Goal: Check status: Check status

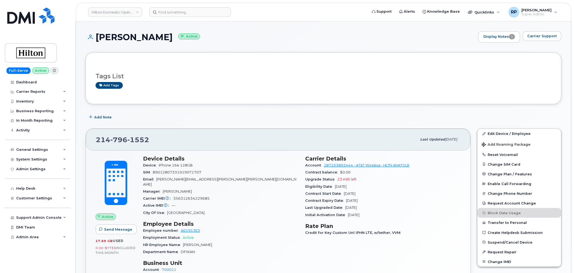
scroll to position [300, 0]
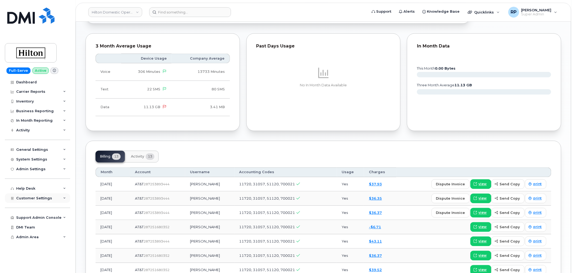
click at [34, 197] on span "Customer Settings" at bounding box center [34, 198] width 36 height 4
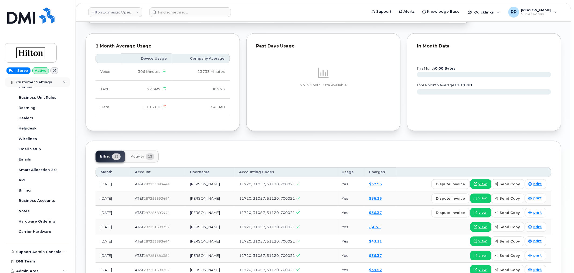
scroll to position [123, 0]
click at [33, 199] on div "Business Accounts" at bounding box center [37, 198] width 36 height 5
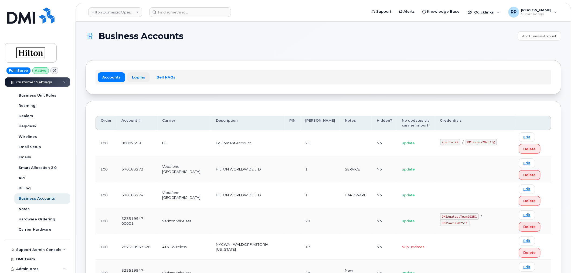
click at [136, 78] on link "Logins" at bounding box center [138, 77] width 22 height 10
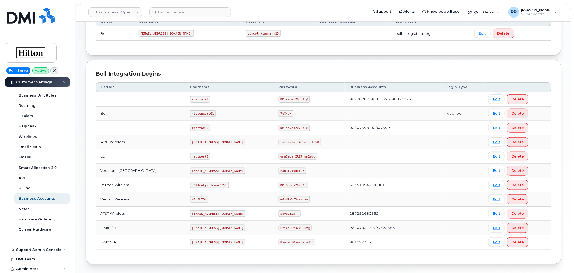
scroll to position [122, 0]
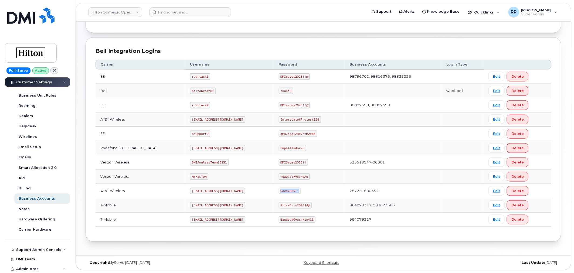
drag, startPoint x: 274, startPoint y: 192, endPoint x: 296, endPoint y: 190, distance: 21.7
click at [296, 190] on td "Save2025!!" at bounding box center [309, 191] width 71 height 14
copy code "Save2025!!"
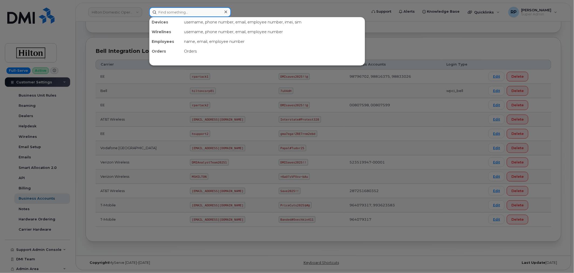
click at [205, 14] on input at bounding box center [190, 12] width 82 height 10
paste input "2147961552"
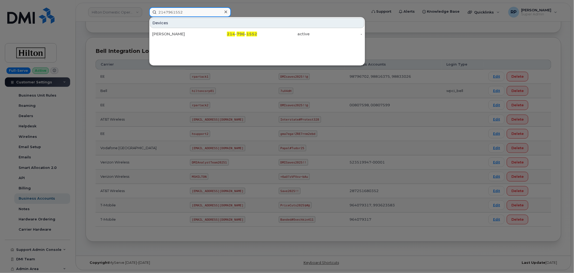
type input "2147961552"
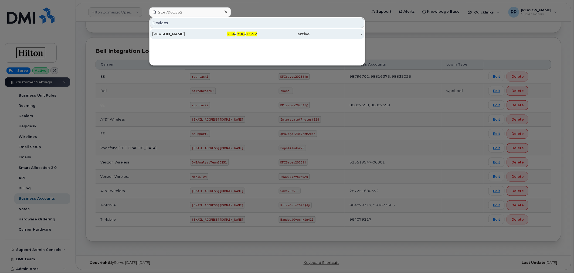
click at [203, 31] on div "JENNIFER SMITH" at bounding box center [178, 33] width 53 height 5
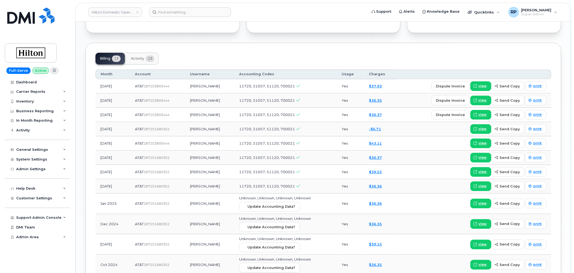
scroll to position [400, 0]
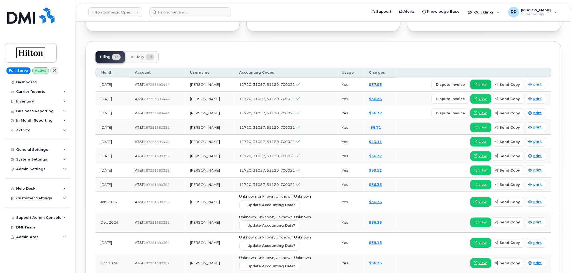
click at [488, 80] on link "view" at bounding box center [481, 85] width 21 height 10
click at [125, 14] on link "Hilton Domestic Operating Company Inc" at bounding box center [115, 12] width 54 height 10
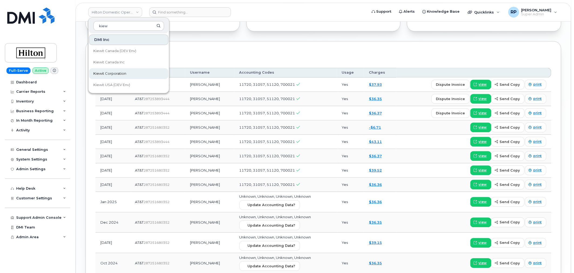
type input "kiew"
click at [114, 71] on span "Kiewit Corporation" at bounding box center [109, 73] width 33 height 5
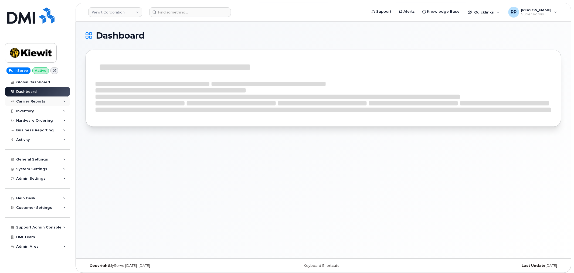
click at [50, 100] on div "Carrier Reports" at bounding box center [37, 102] width 65 height 10
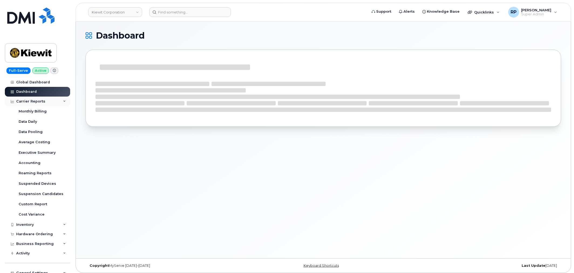
click at [50, 100] on div "Carrier Reports" at bounding box center [37, 102] width 65 height 10
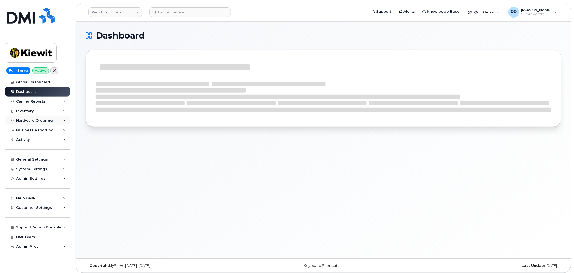
click at [47, 120] on div "Hardware Ordering" at bounding box center [34, 121] width 37 height 4
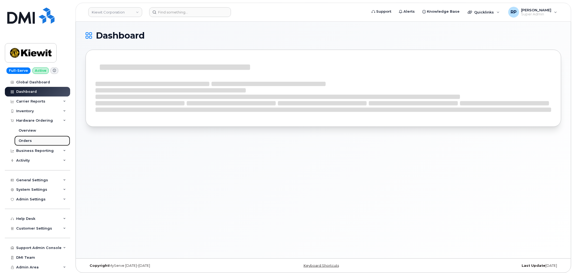
click at [30, 141] on div "Orders" at bounding box center [25, 141] width 13 height 5
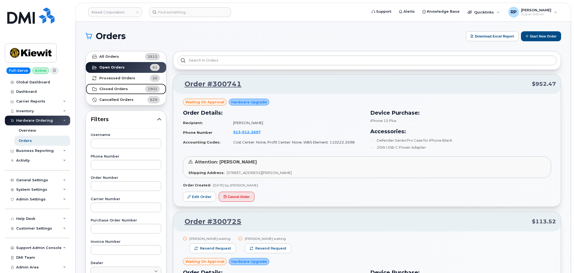
click at [115, 88] on strong "Closed Orders" at bounding box center [113, 89] width 29 height 4
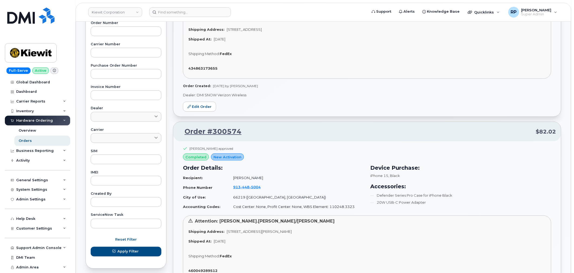
scroll to position [150, 0]
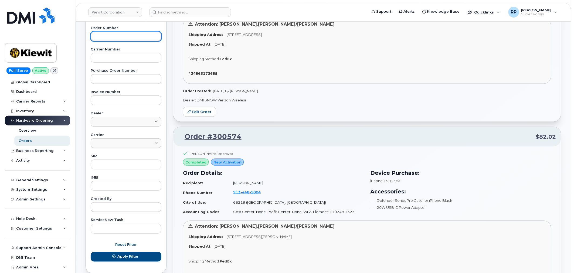
click at [114, 39] on input "text" at bounding box center [126, 37] width 71 height 10
click at [91, 252] on button "Apply Filter" at bounding box center [126, 257] width 71 height 10
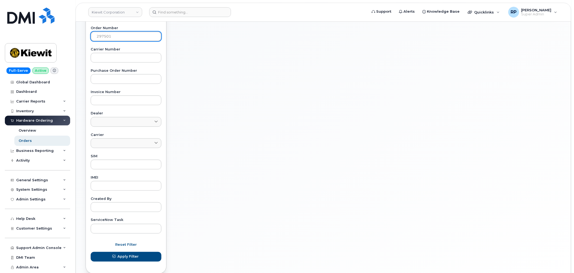
click at [124, 41] on input "297501" at bounding box center [126, 37] width 71 height 10
type input "297051"
click at [91, 252] on button "Apply Filter" at bounding box center [126, 257] width 71 height 10
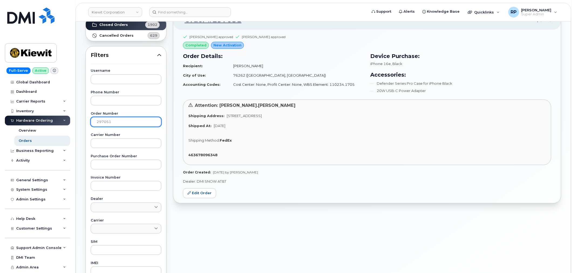
scroll to position [50, 0]
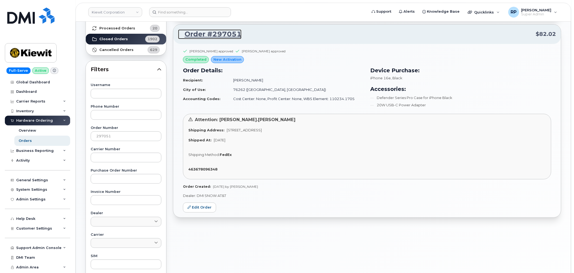
click at [223, 36] on link "Order #297051" at bounding box center [209, 34] width 63 height 10
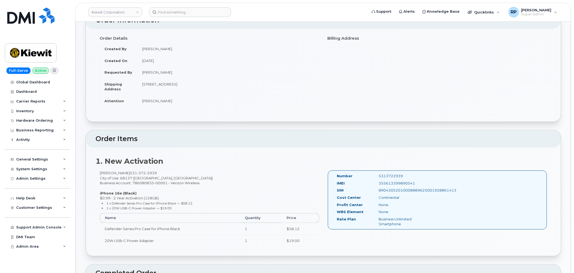
scroll to position [50, 0]
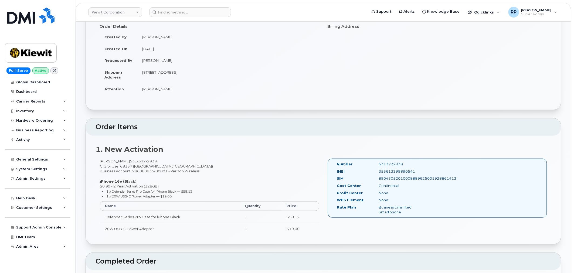
drag, startPoint x: 375, startPoint y: 163, endPoint x: 415, endPoint y: 161, distance: 40.8
click at [415, 161] on div "Number 5313722939 IMEI 355613399890541 SIM 89043052010008889625001928861413 Cos…" at bounding box center [438, 188] width 220 height 59
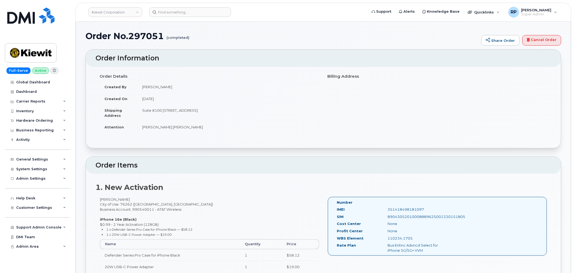
drag, startPoint x: 409, startPoint y: 201, endPoint x: 432, endPoint y: 201, distance: 23.0
click at [432, 201] on div "Number" at bounding box center [394, 203] width 122 height 7
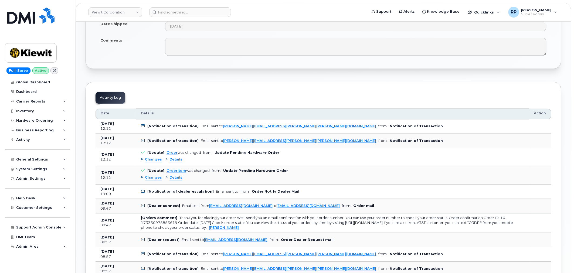
scroll to position [400, 0]
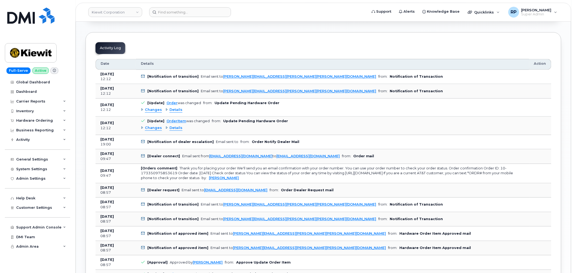
click at [173, 112] on span "Details" at bounding box center [176, 109] width 13 height 5
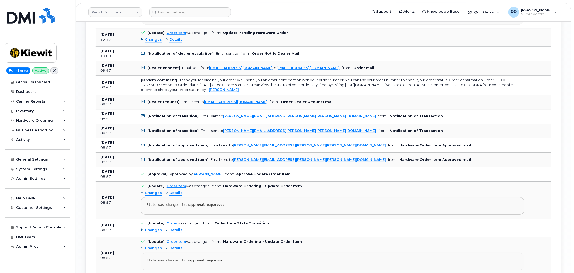
scroll to position [500, 0]
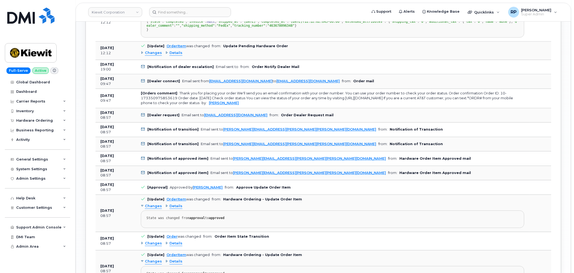
click at [171, 56] on span "Details" at bounding box center [176, 52] width 13 height 5
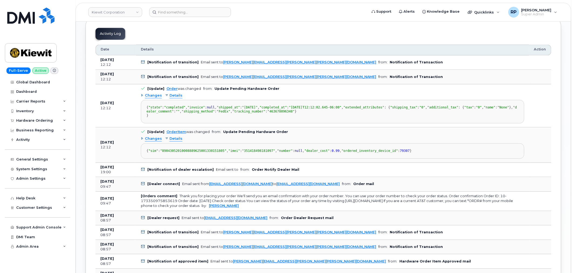
scroll to position [400, 0]
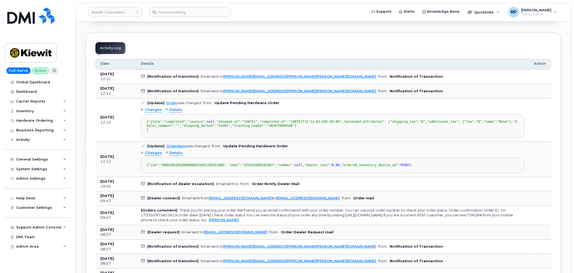
drag, startPoint x: 122, startPoint y: 106, endPoint x: 288, endPoint y: 187, distance: 184.7
click at [288, 142] on tr "Aug 08, 2025 12:12 [Update] Order was changed from: Update Pending Hardware Ord…" at bounding box center [324, 120] width 456 height 43
click at [112, 142] on td "Aug 08, 2025 12:12" at bounding box center [116, 120] width 41 height 43
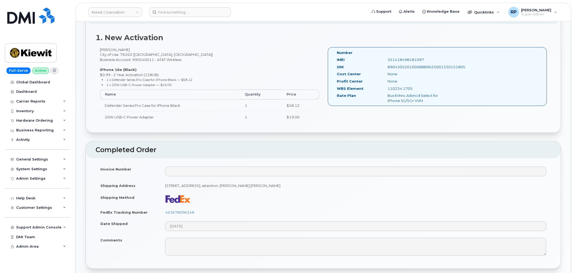
scroll to position [0, 0]
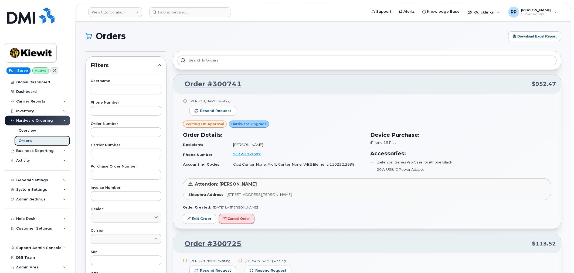
click at [33, 140] on link "Orders" at bounding box center [42, 141] width 56 height 10
click at [21, 141] on div "Orders" at bounding box center [25, 141] width 13 height 5
click at [157, 66] on span "Filters" at bounding box center [124, 66] width 66 height 8
click at [160, 66] on icon at bounding box center [159, 65] width 4 height 4
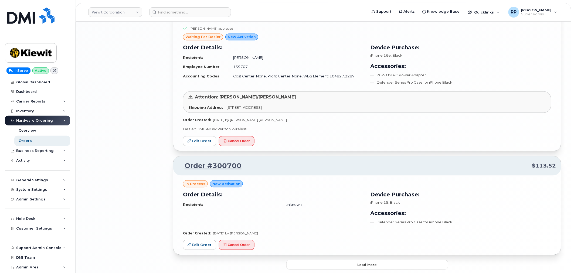
scroll to position [1157, 0]
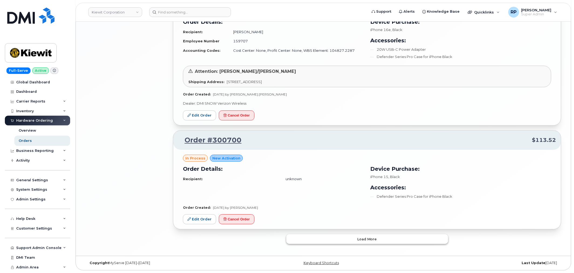
click at [355, 242] on button "Load more" at bounding box center [367, 239] width 162 height 10
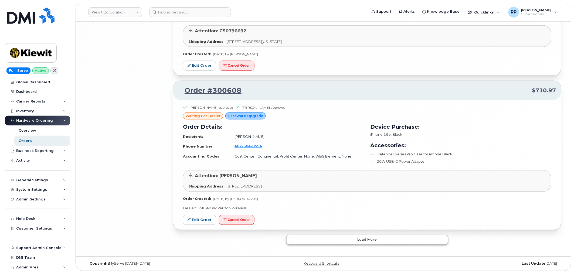
scroll to position [2421, 0]
click at [339, 242] on button "Load more" at bounding box center [367, 239] width 162 height 10
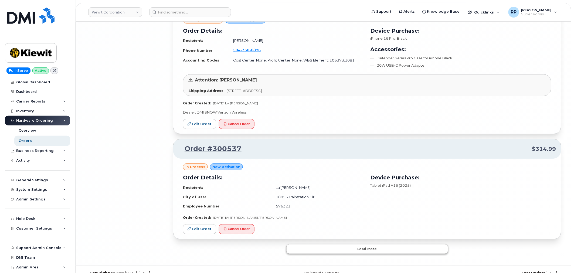
scroll to position [3611, 0]
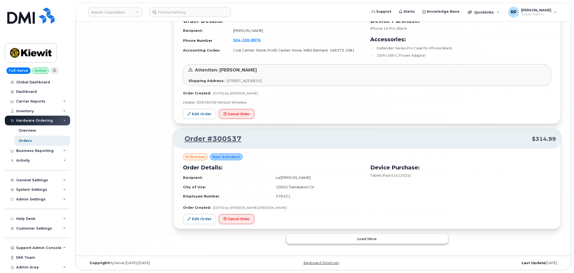
click at [339, 242] on button "Load more" at bounding box center [367, 239] width 162 height 10
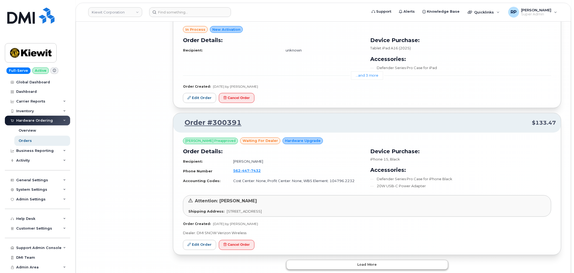
scroll to position [4743, 0]
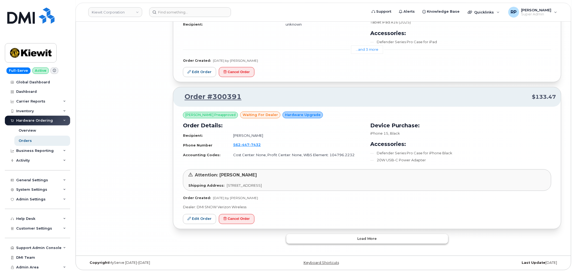
click at [339, 242] on button "Load more" at bounding box center [367, 239] width 162 height 10
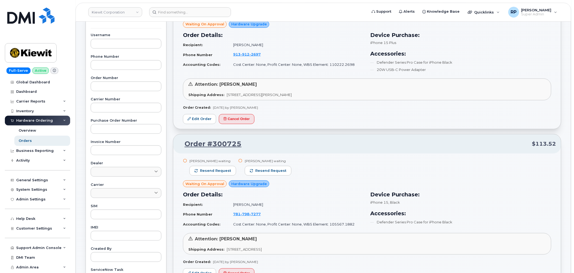
scroll to position [0, 0]
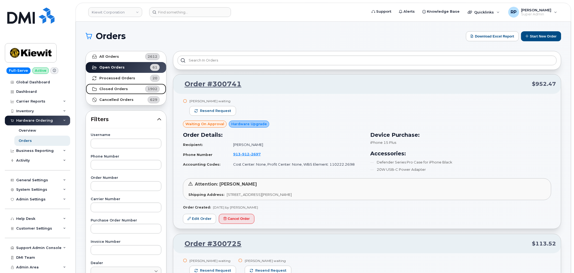
click at [117, 89] on strong "Closed Orders" at bounding box center [113, 89] width 29 height 4
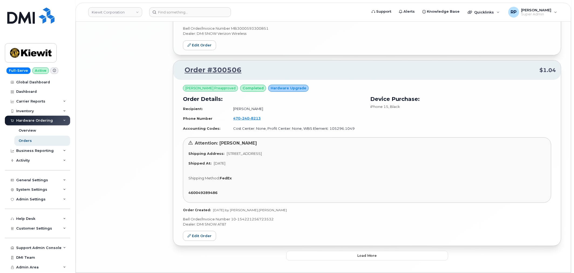
scroll to position [1474, 0]
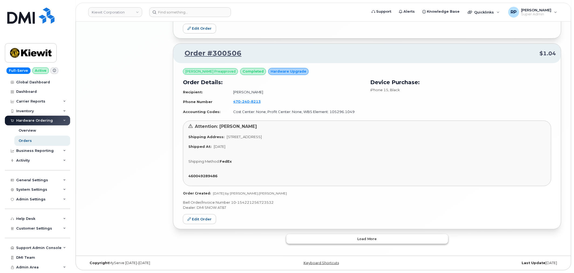
click at [367, 240] on span "Load more" at bounding box center [368, 239] width 20 height 5
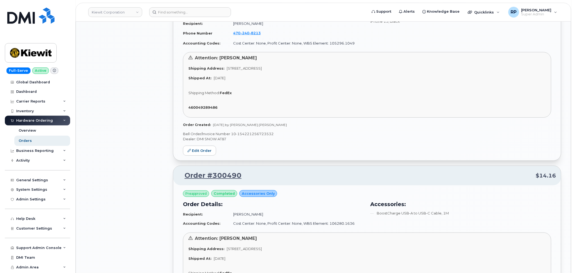
scroll to position [1674, 0]
